Goal: Find specific page/section: Find specific page/section

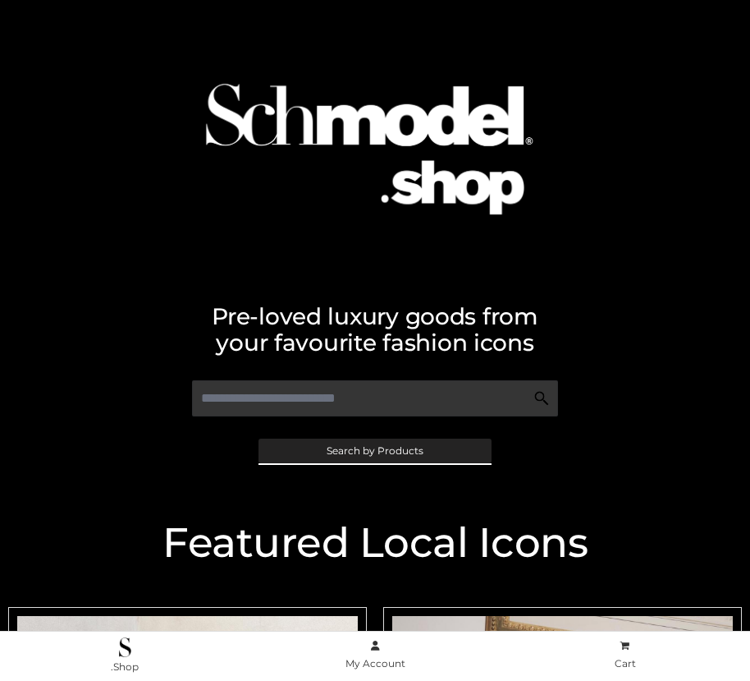
click at [374, 450] on span "Search by Products" at bounding box center [375, 451] width 97 height 10
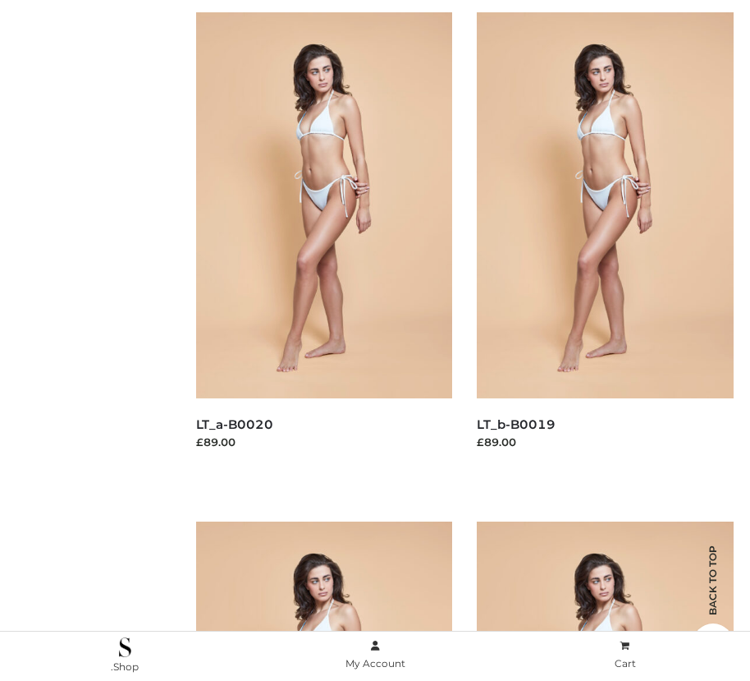
scroll to position [165, 0]
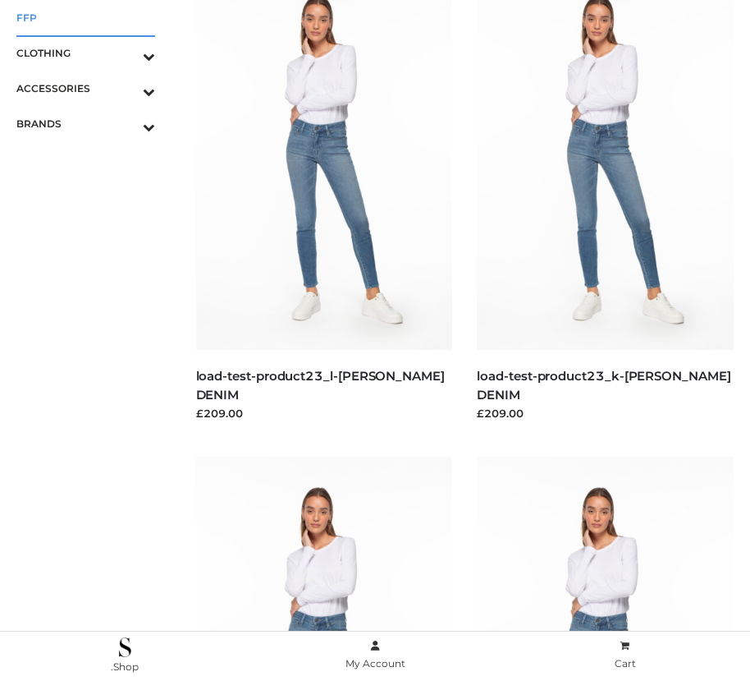
click at [85, 17] on span "FFP" at bounding box center [85, 17] width 139 height 19
